Goal: Task Accomplishment & Management: Use online tool/utility

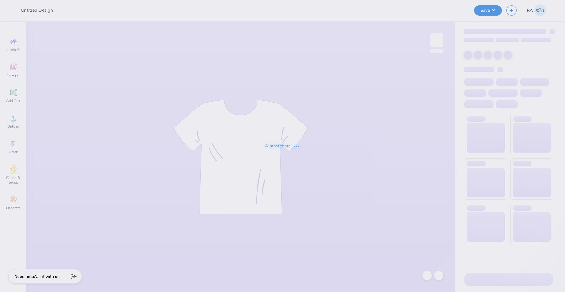
type input "[PERSON_NAME] : [GEOGRAPHIC_DATA]"
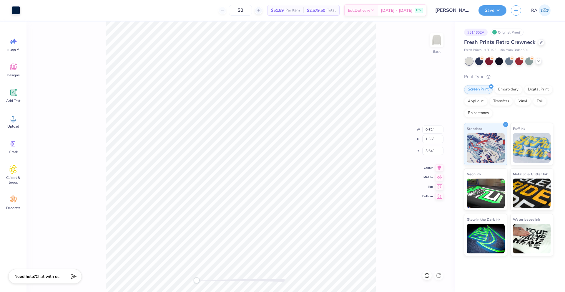
type input "0.74"
type input "1.50"
type input "0.89"
type input "0.63"
type input "1.39"
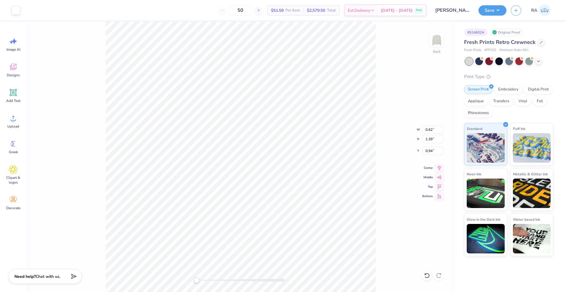
type input "0.94"
type input "2.89"
type input "2.49"
type input "0.89"
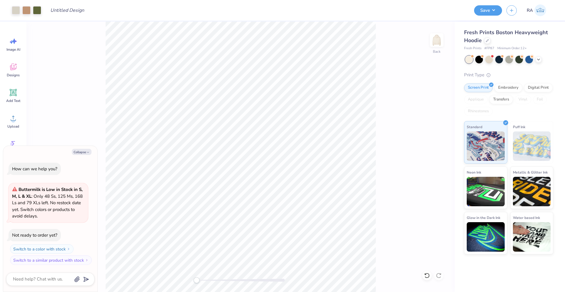
type textarea "x"
